Goal: Check status: Check status

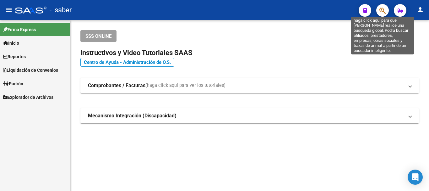
click at [383, 13] on icon "button" at bounding box center [382, 10] width 6 height 7
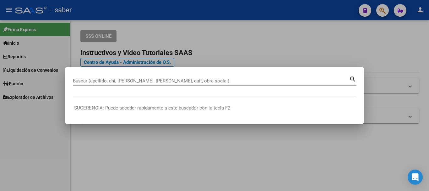
click at [174, 77] on div "Buscar (apellido, dni, [PERSON_NAME], [PERSON_NAME], cuit, obra social)" at bounding box center [211, 80] width 276 height 9
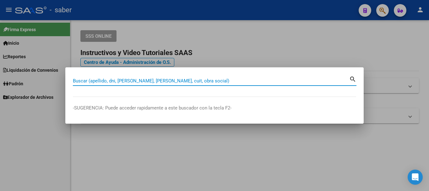
paste input "20370248568"
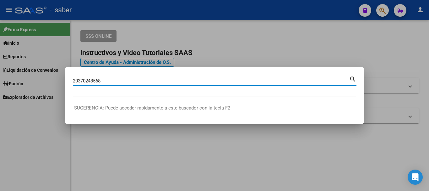
type input "20370248568"
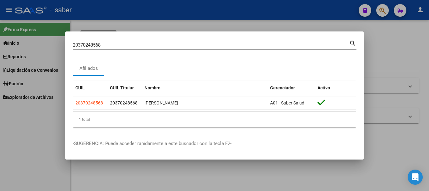
click at [241, 170] on div at bounding box center [214, 95] width 429 height 191
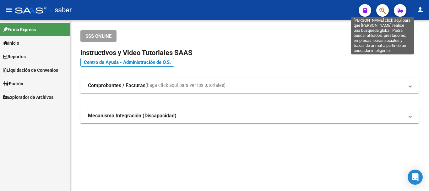
click at [384, 10] on icon "button" at bounding box center [382, 10] width 6 height 7
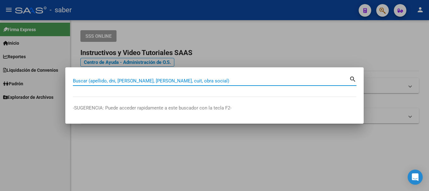
click at [188, 82] on input "Buscar (apellido, dni, [PERSON_NAME], [PERSON_NAME], cuit, obra social)" at bounding box center [211, 81] width 276 height 6
paste input "jesicamo22@gmail.com"
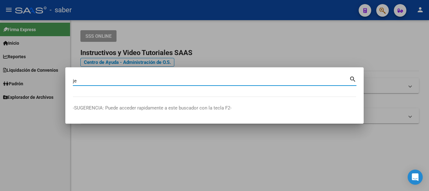
type input "j"
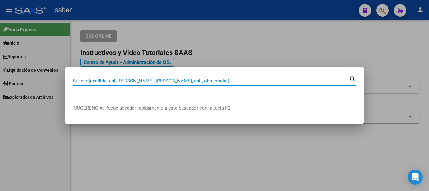
paste input "20370248568"
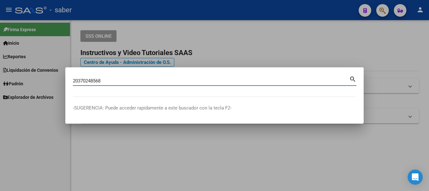
type input "20370248568"
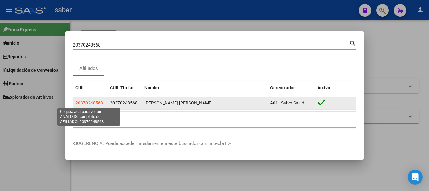
click at [97, 102] on span "20370248568" at bounding box center [89, 102] width 28 height 5
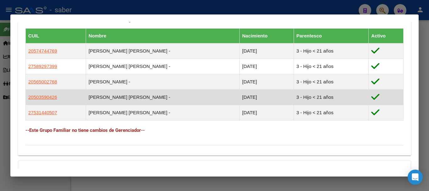
scroll to position [346, 0]
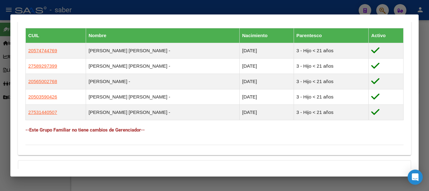
click at [96, 130] on h4 "--Este Grupo Familiar no tiene cambios de Gerenciador--" at bounding box center [214, 129] width 378 height 7
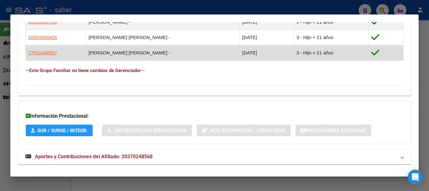
scroll to position [414, 0]
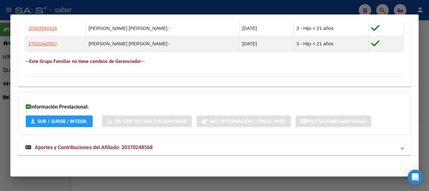
click at [77, 146] on span "Aportes y Contribuciones del Afiliado: 20370248568" at bounding box center [94, 147] width 118 height 6
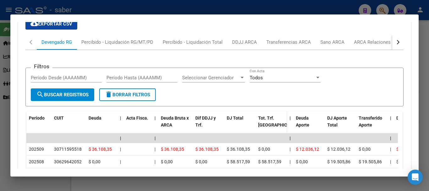
scroll to position [540, 0]
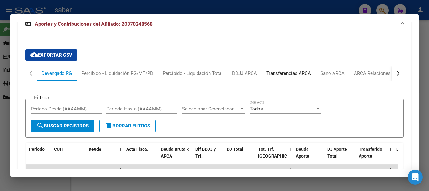
click at [297, 71] on div "Transferencias ARCA" at bounding box center [288, 73] width 45 height 7
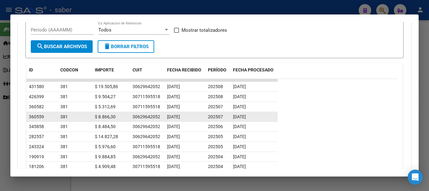
scroll to position [602, 0]
